Goal: Information Seeking & Learning: Check status

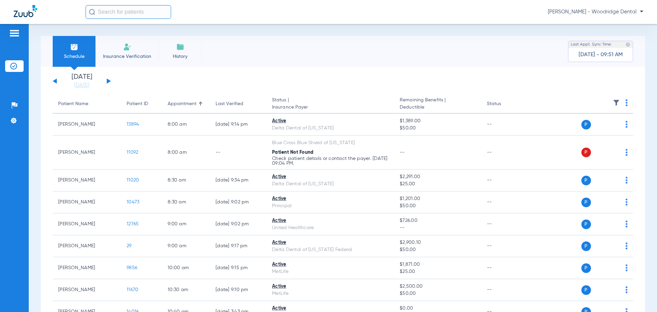
click at [131, 14] on input "text" at bounding box center [129, 12] width 86 height 14
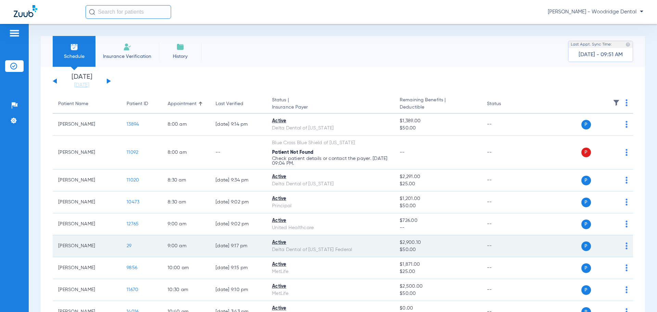
scroll to position [34, 0]
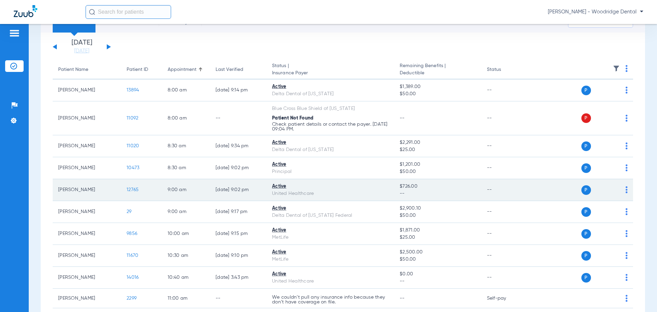
click at [135, 191] on span "12765" at bounding box center [133, 189] width 12 height 5
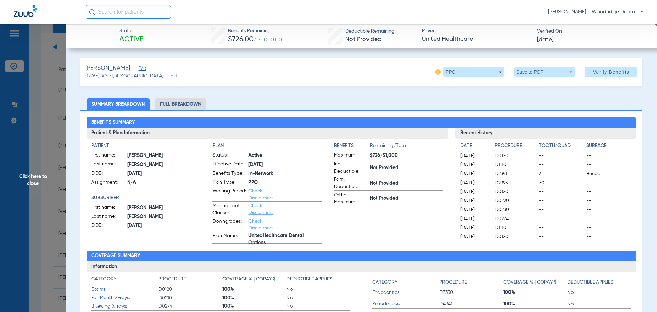
click at [177, 103] on li "Full Breakdown" at bounding box center [180, 104] width 51 height 12
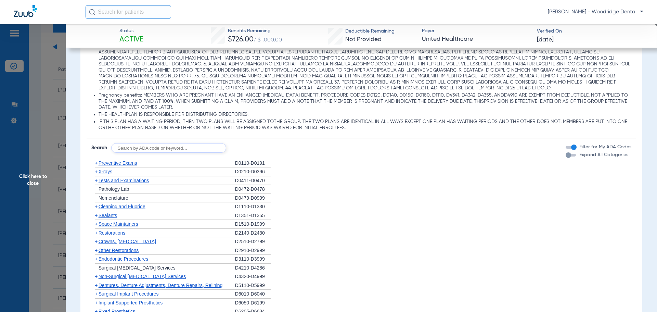
scroll to position [548, 0]
click at [173, 149] on input "text" at bounding box center [168, 149] width 115 height 10
type input "1208"
click button "Search" at bounding box center [251, 149] width 27 height 10
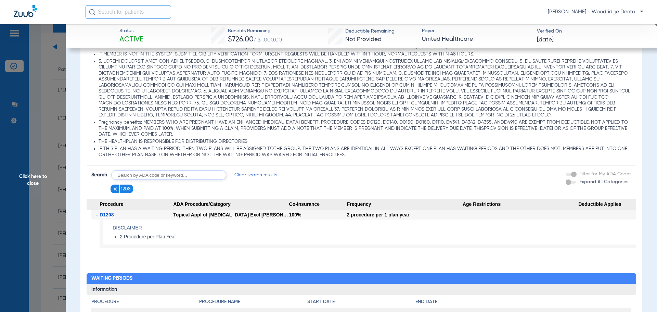
scroll to position [506, 0]
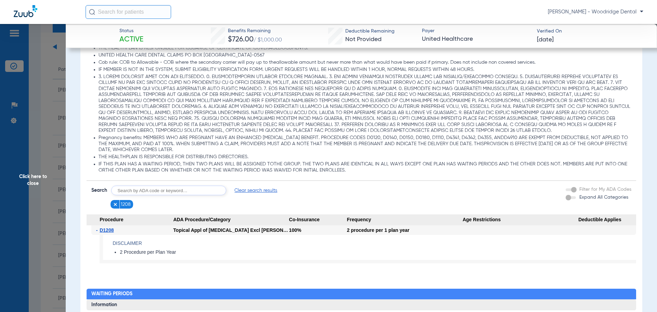
click at [346, 152] on li "Pregnancy benefits: MEMBERS WHO ARE PREGNANT HAVE AN ENHANCED PERIODONTAL BENEF…" at bounding box center [365, 144] width 533 height 18
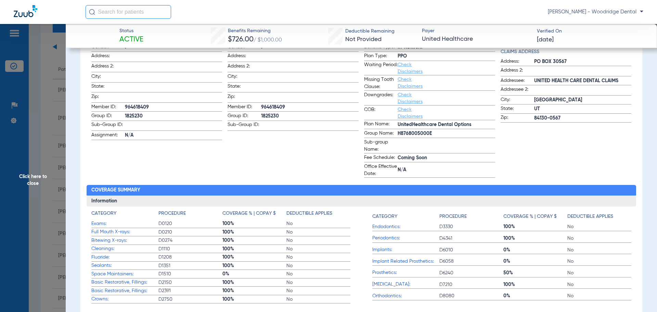
scroll to position [129, 0]
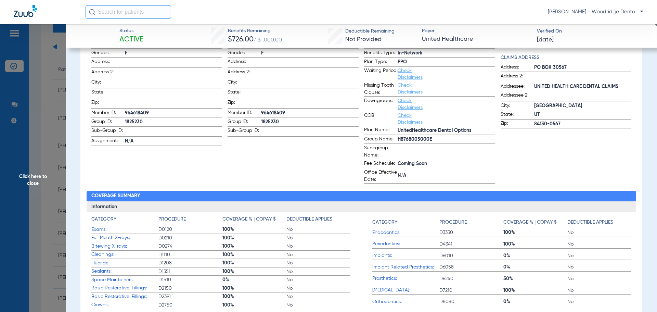
click at [37, 181] on span "Click here to close" at bounding box center [33, 180] width 66 height 312
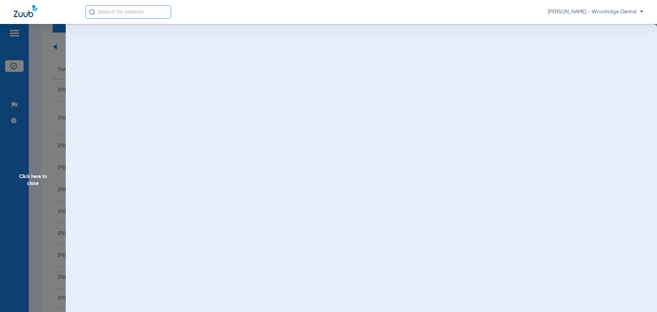
scroll to position [0, 0]
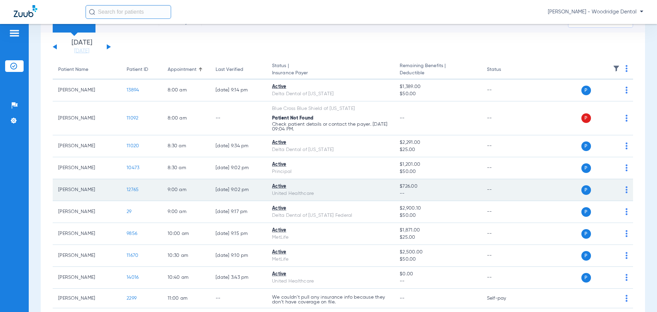
click at [129, 192] on span "12765" at bounding box center [133, 189] width 12 height 5
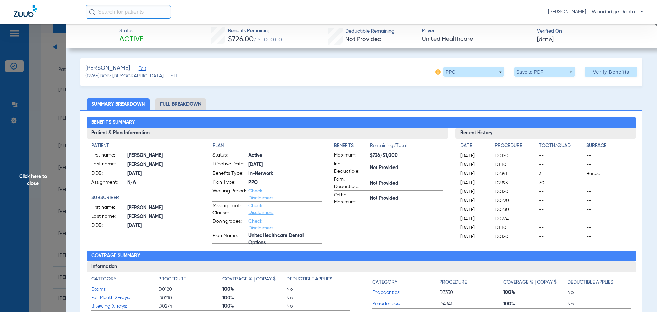
click at [182, 105] on li "Full Breakdown" at bounding box center [180, 104] width 51 height 12
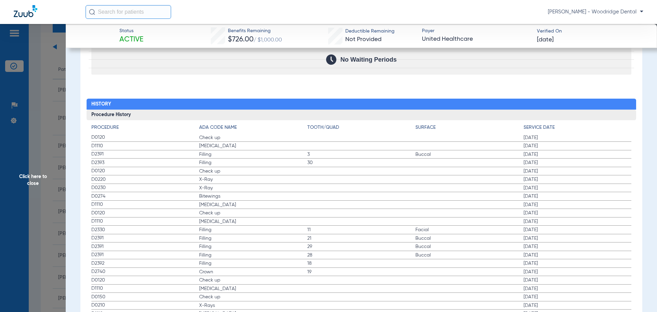
scroll to position [978, 0]
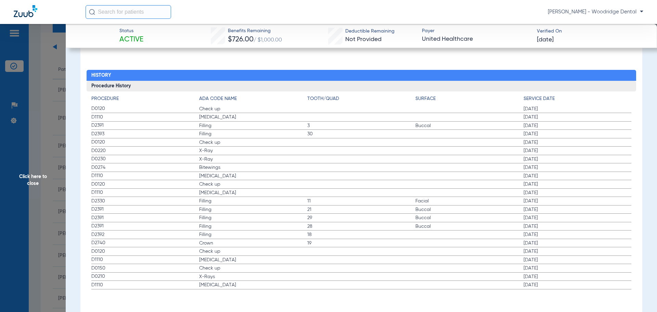
click at [325, 126] on span "3" at bounding box center [361, 125] width 108 height 7
click at [112, 12] on input "text" at bounding box center [129, 12] width 86 height 14
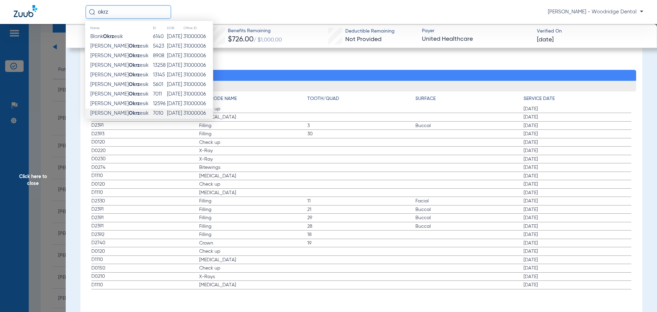
type input "okrz"
click at [118, 111] on span "John Okrz esik" at bounding box center [119, 113] width 58 height 5
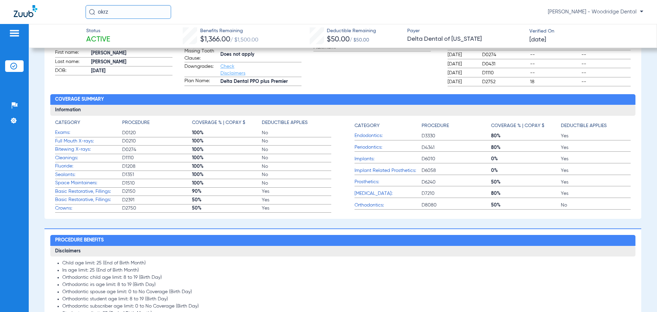
scroll to position [68, 0]
